Goal: Task Accomplishment & Management: Use online tool/utility

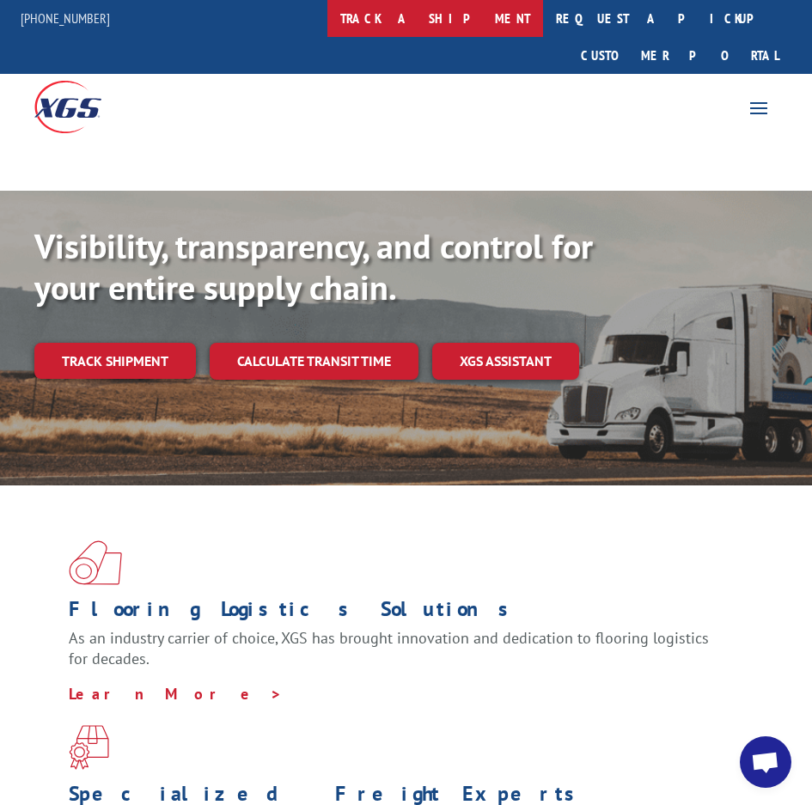
click at [468, 24] on link "track a shipment" at bounding box center [435, 18] width 216 height 37
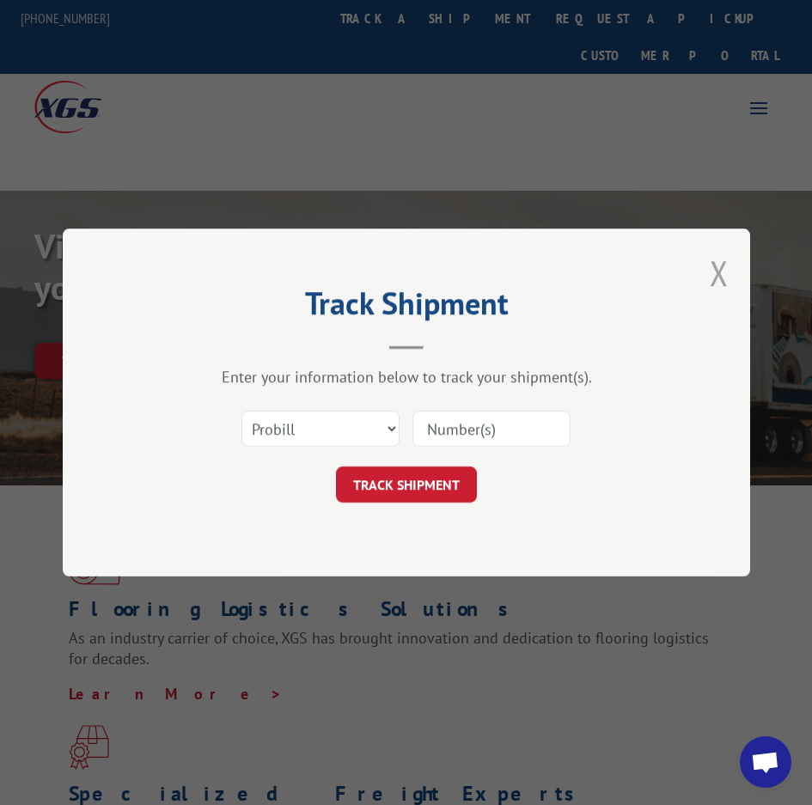
click at [722, 269] on button "Close modal" at bounding box center [719, 273] width 19 height 46
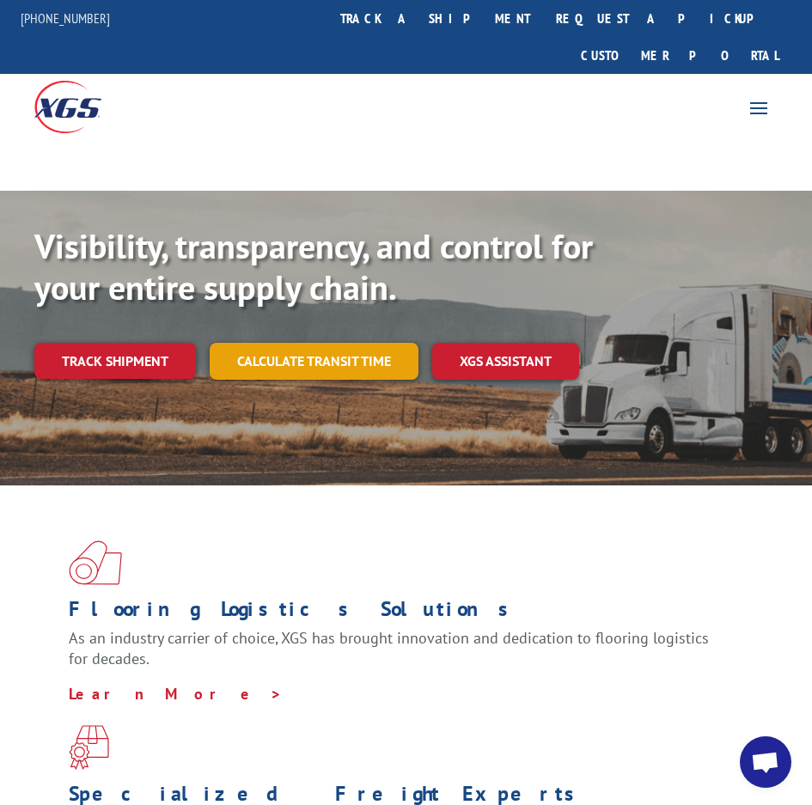
click at [294, 343] on link "Calculate transit time" at bounding box center [314, 361] width 209 height 37
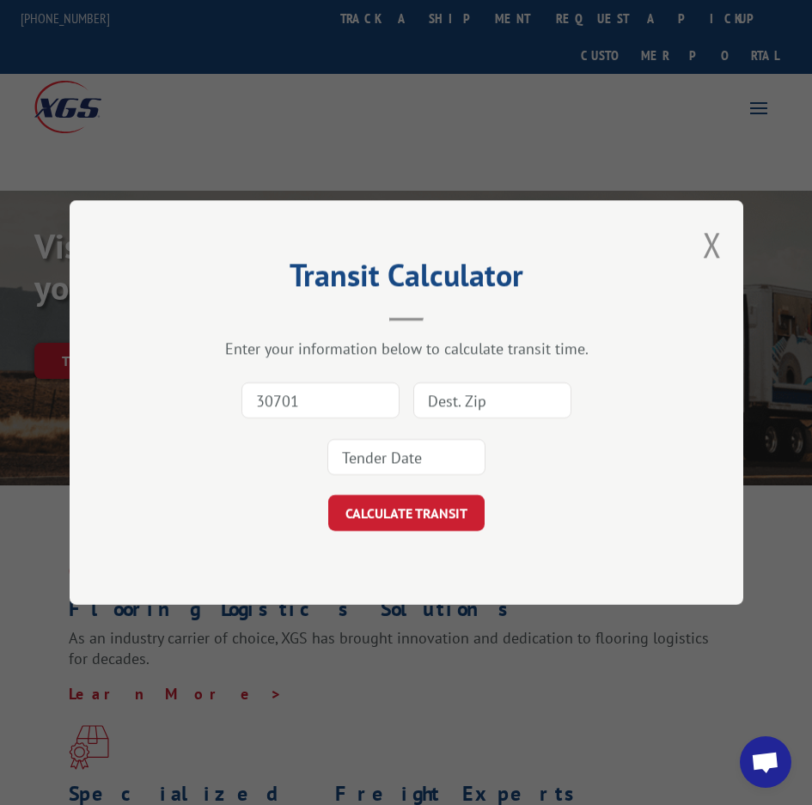
type input "30701"
click at [480, 401] on input at bounding box center [492, 400] width 158 height 36
click at [469, 401] on input at bounding box center [492, 400] width 158 height 36
type input "86531"
click at [432, 467] on input at bounding box center [406, 457] width 158 height 36
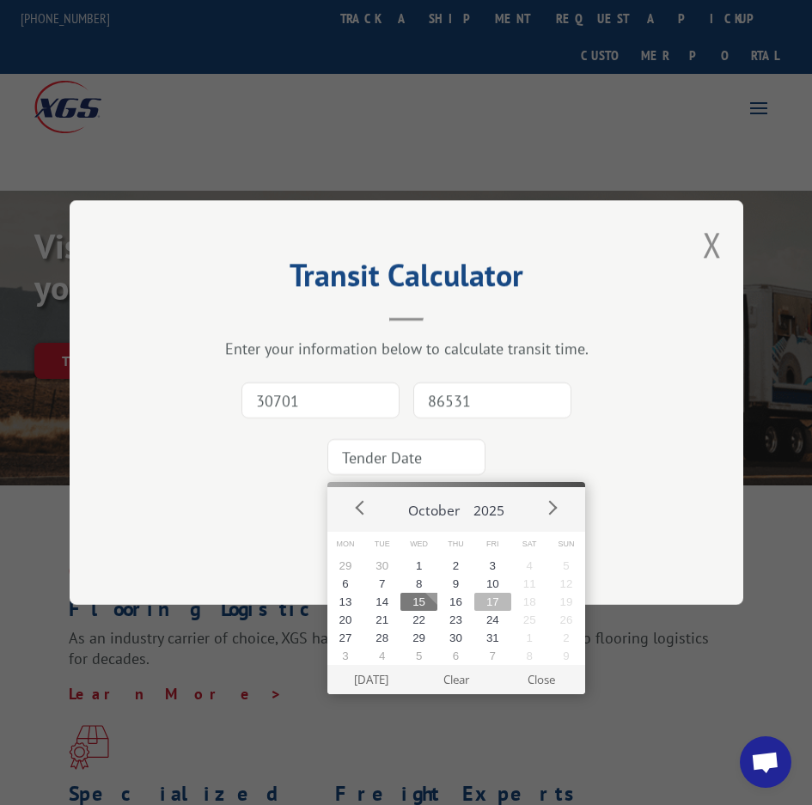
click at [490, 604] on button "17" at bounding box center [492, 602] width 37 height 18
type input "[DATE]"
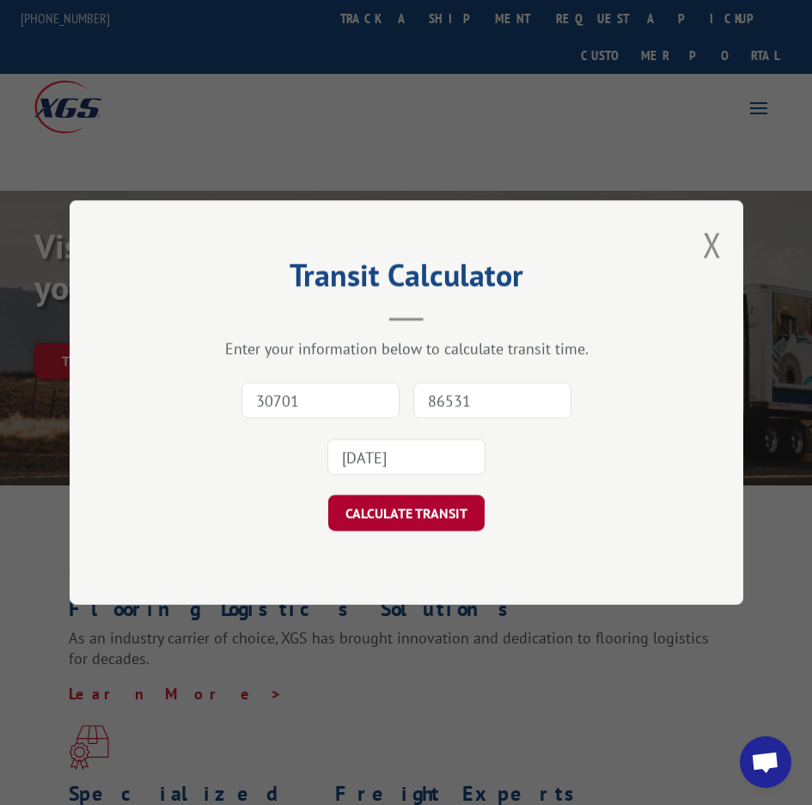
click at [393, 510] on button "CALCULATE TRANSIT" at bounding box center [406, 513] width 156 height 36
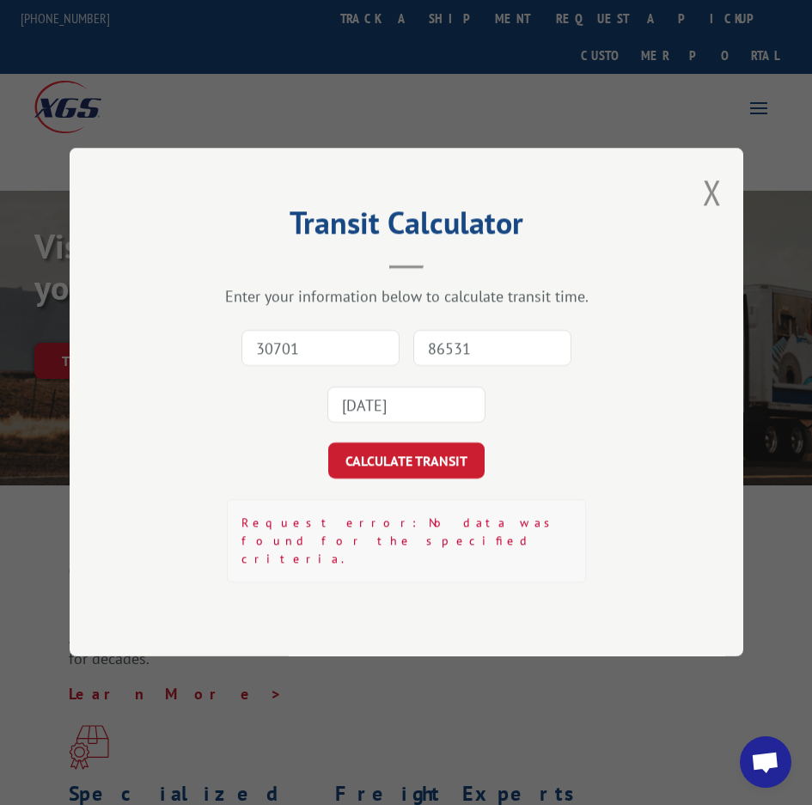
click at [483, 359] on input "86531" at bounding box center [492, 349] width 158 height 36
click at [314, 360] on input "30701" at bounding box center [320, 349] width 158 height 36
type input "30701"
click at [467, 358] on input "86531" at bounding box center [492, 349] width 158 height 36
type input "86531"
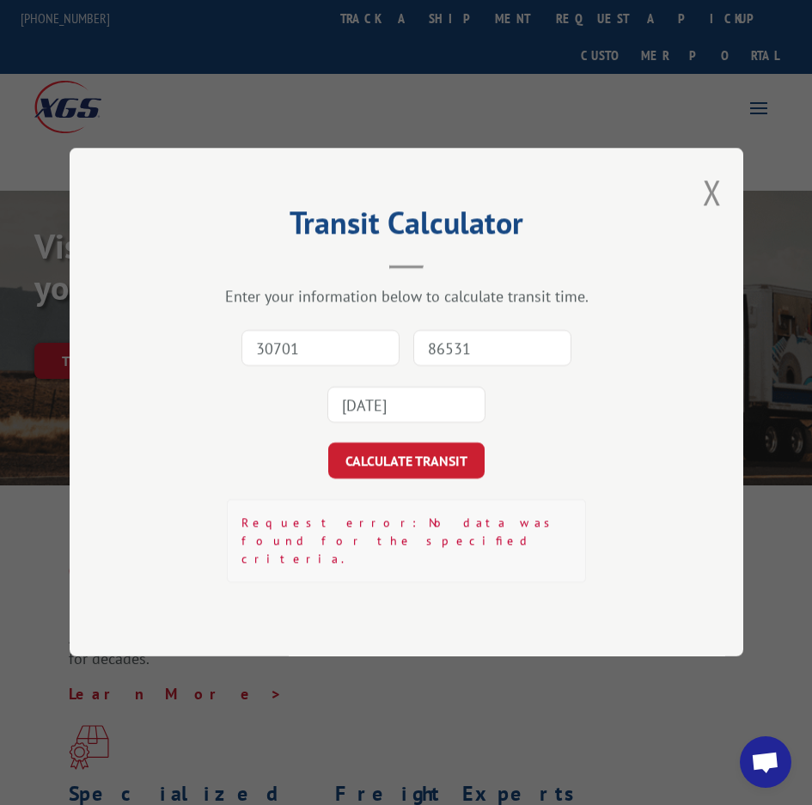
click at [418, 424] on input "[DATE]" at bounding box center [406, 405] width 158 height 36
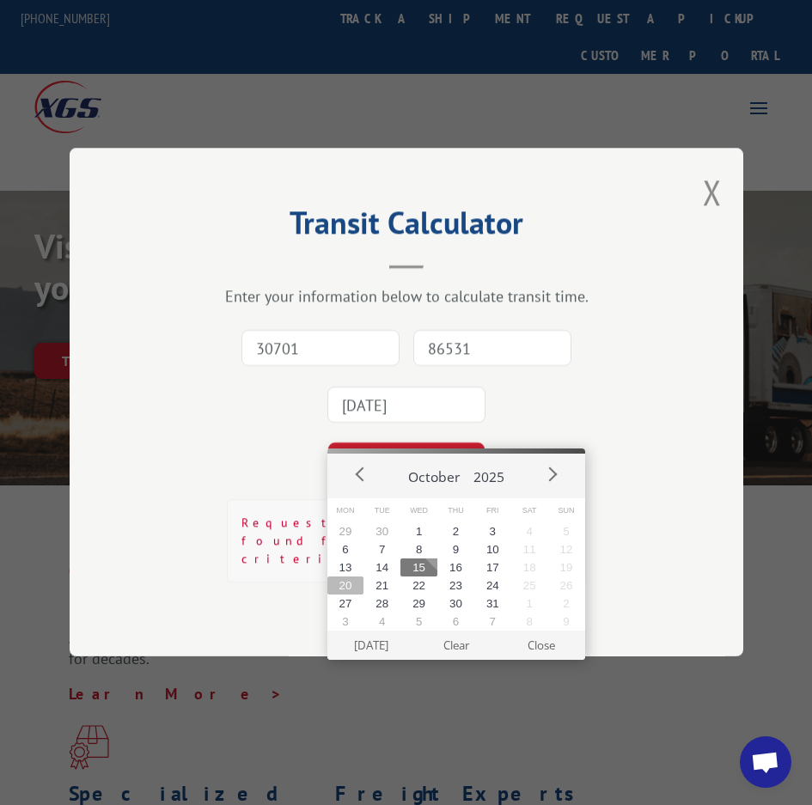
click at [344, 586] on button "20" at bounding box center [345, 585] width 37 height 18
type input "[DATE]"
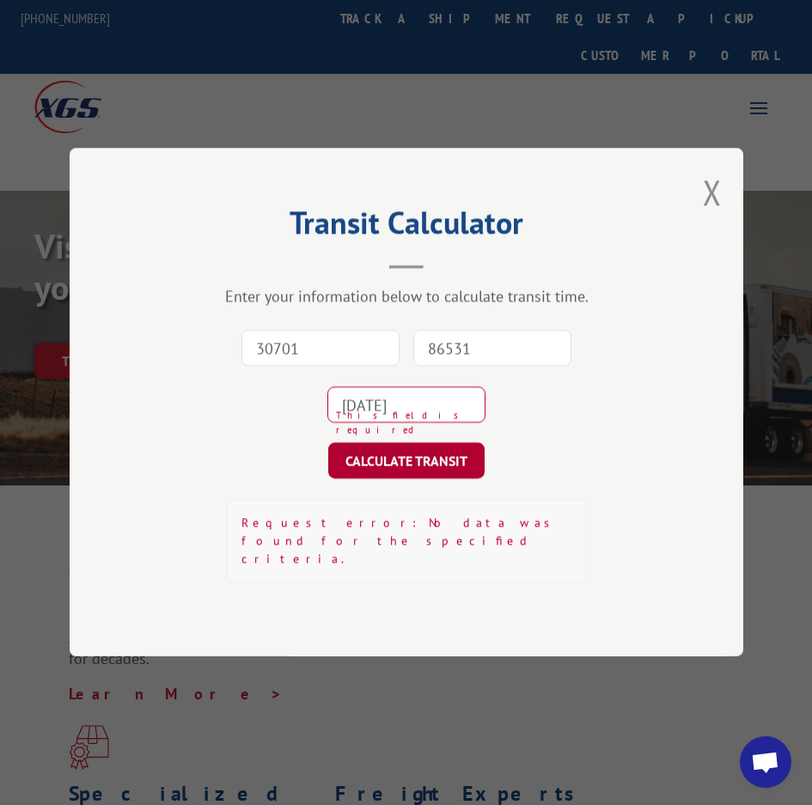
click at [384, 479] on button "CALCULATE TRANSIT" at bounding box center [406, 461] width 156 height 36
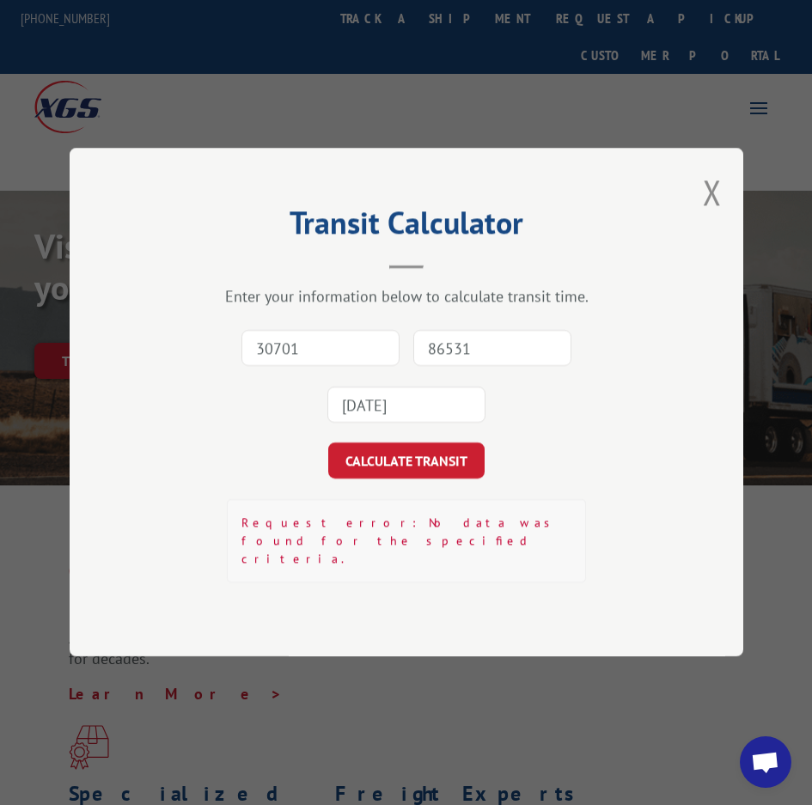
click at [301, 367] on input "30701" at bounding box center [320, 349] width 158 height 36
type input "30701"
click at [449, 367] on input "86531" at bounding box center [492, 349] width 158 height 36
type input "86531"
click at [426, 424] on input "[DATE]" at bounding box center [406, 405] width 158 height 36
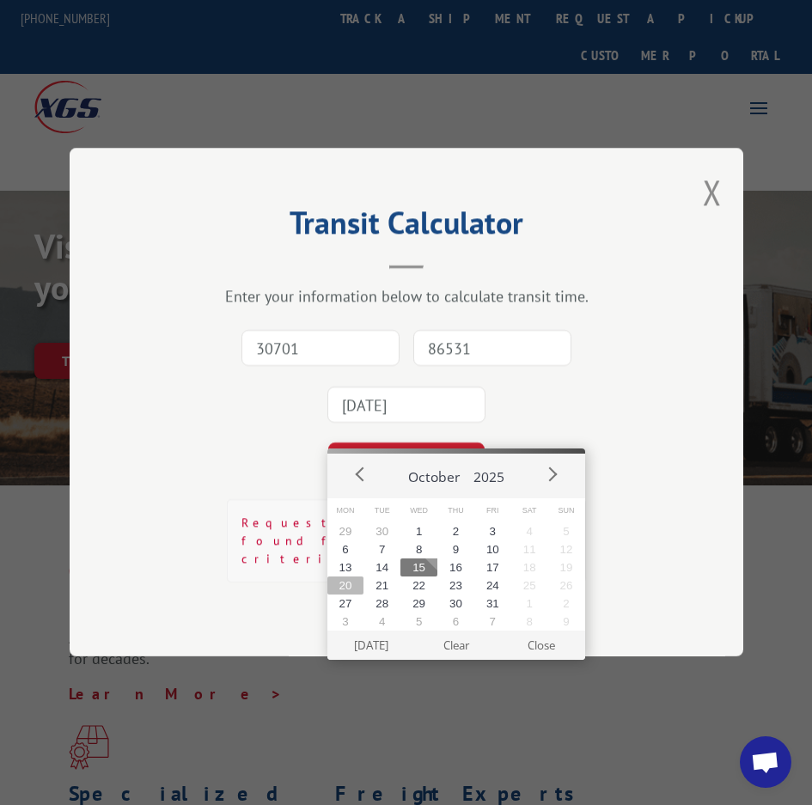
click at [347, 587] on button "20" at bounding box center [345, 585] width 37 height 18
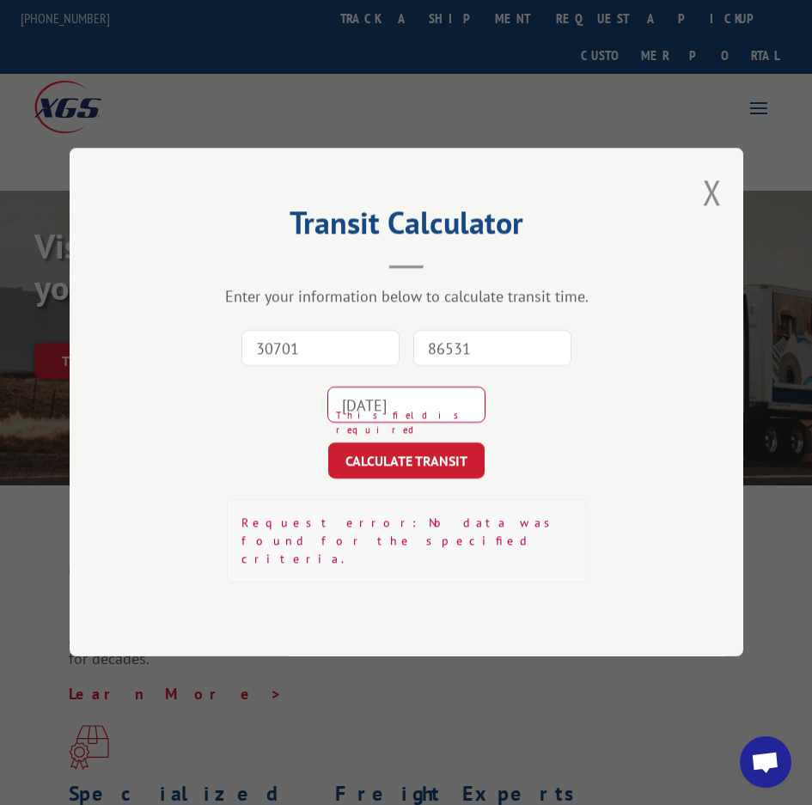
click at [541, 459] on form "30701 86531 [DATE] This field is required CALCULATE TRANSIT" at bounding box center [406, 399] width 502 height 159
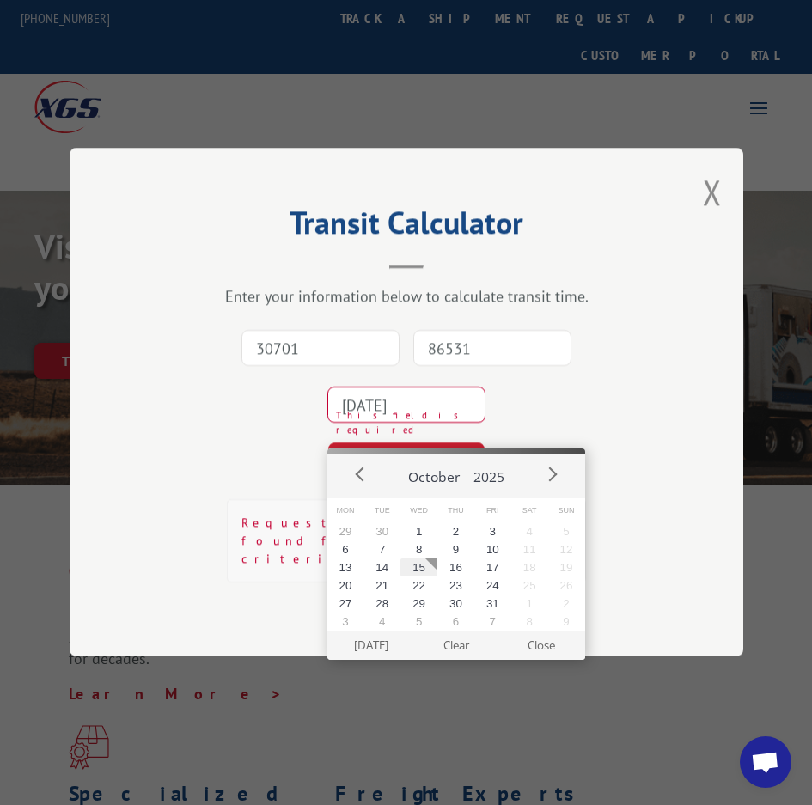
click at [405, 424] on input "[DATE]" at bounding box center [406, 405] width 158 height 36
click at [349, 585] on button "20" at bounding box center [345, 585] width 37 height 18
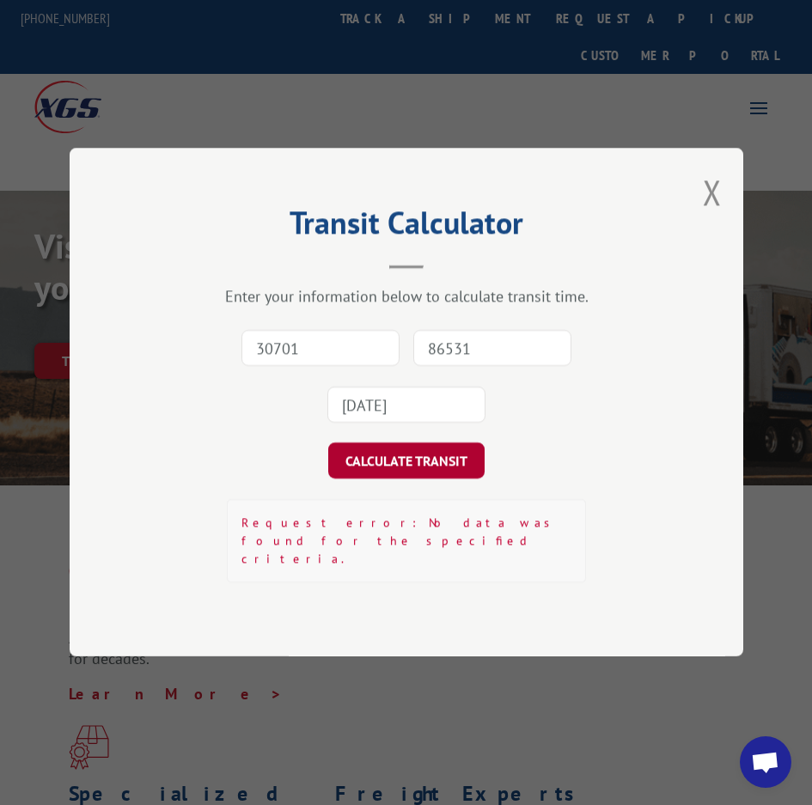
click at [442, 479] on button "CALCULATE TRANSIT" at bounding box center [406, 461] width 156 height 36
click at [718, 215] on button "Close modal" at bounding box center [712, 192] width 19 height 46
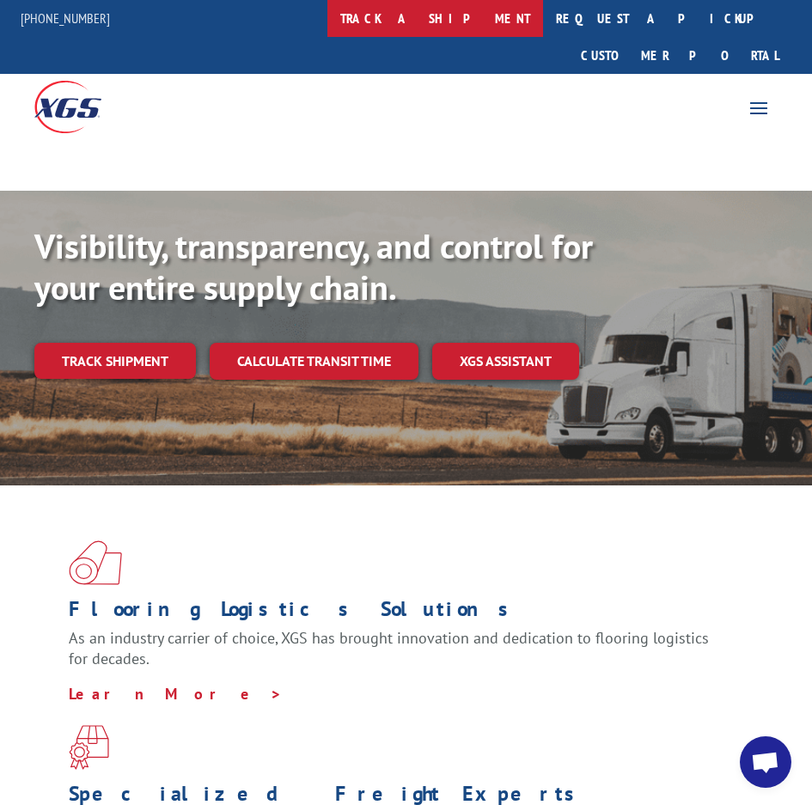
click at [481, 21] on link "track a shipment" at bounding box center [435, 18] width 216 height 37
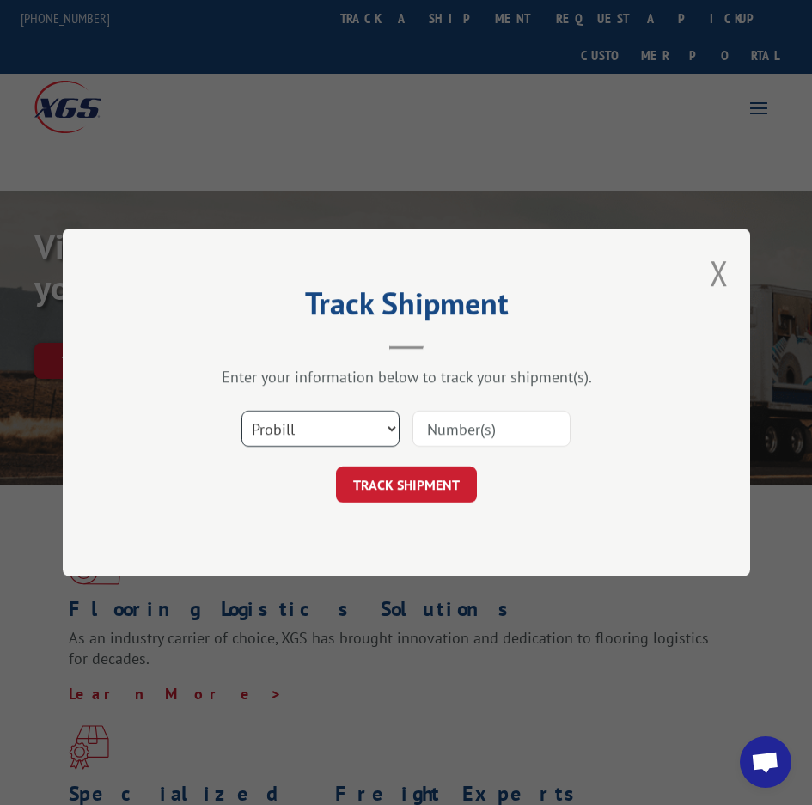
click at [365, 426] on select "Select category... Probill BOL PO" at bounding box center [320, 429] width 158 height 36
select select "po"
click at [241, 411] on select "Select category... Probill BOL PO" at bounding box center [320, 429] width 158 height 36
click at [478, 430] on input at bounding box center [491, 429] width 158 height 36
paste input "52458044"
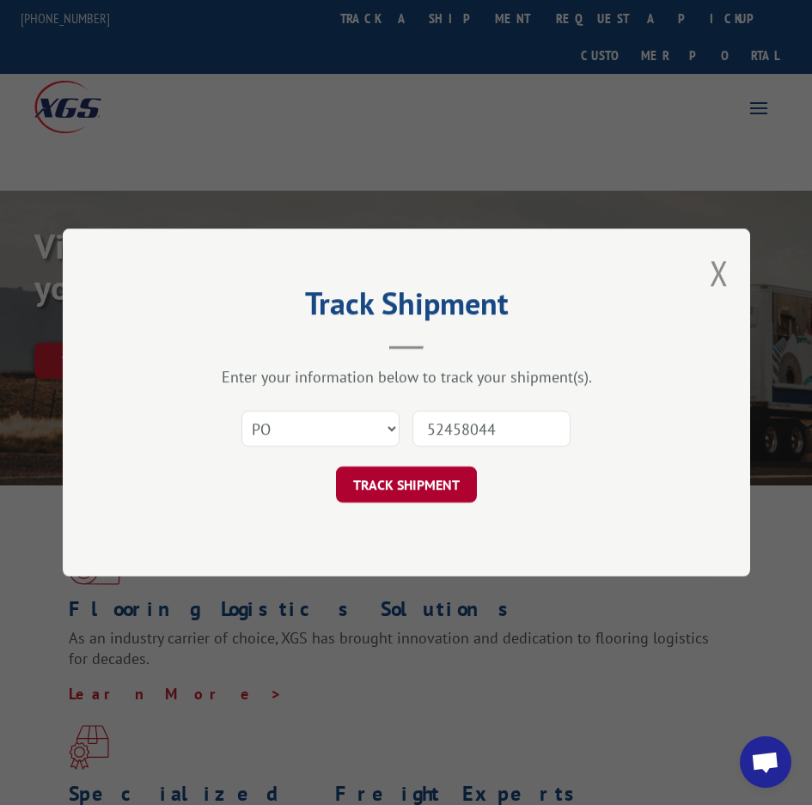
type input "52458044"
click at [442, 479] on button "TRACK SHIPMENT" at bounding box center [406, 484] width 141 height 36
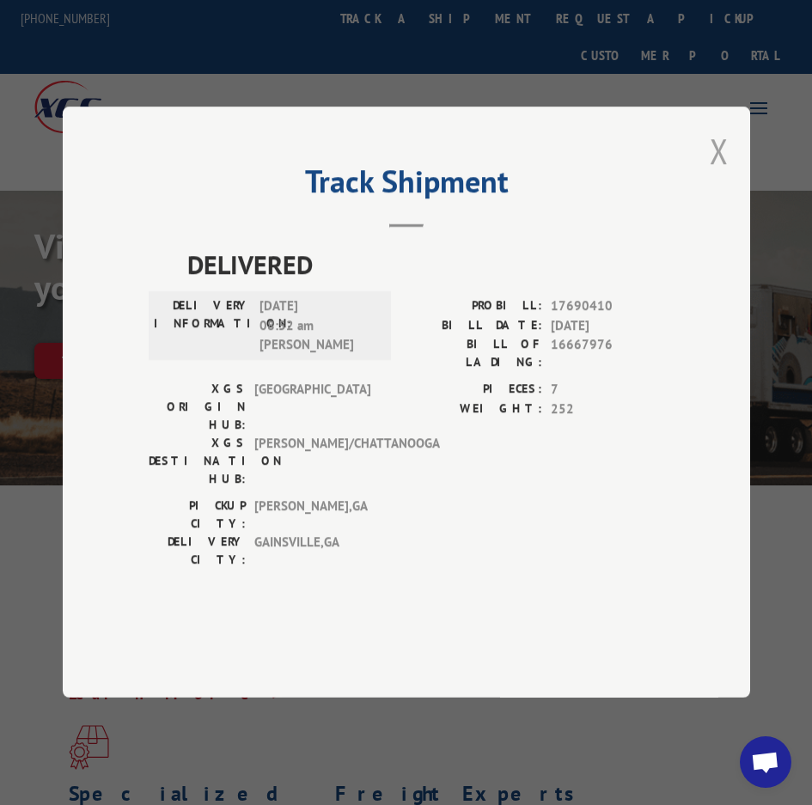
click at [716, 174] on button "Close modal" at bounding box center [719, 151] width 19 height 46
